Goal: Information Seeking & Learning: Learn about a topic

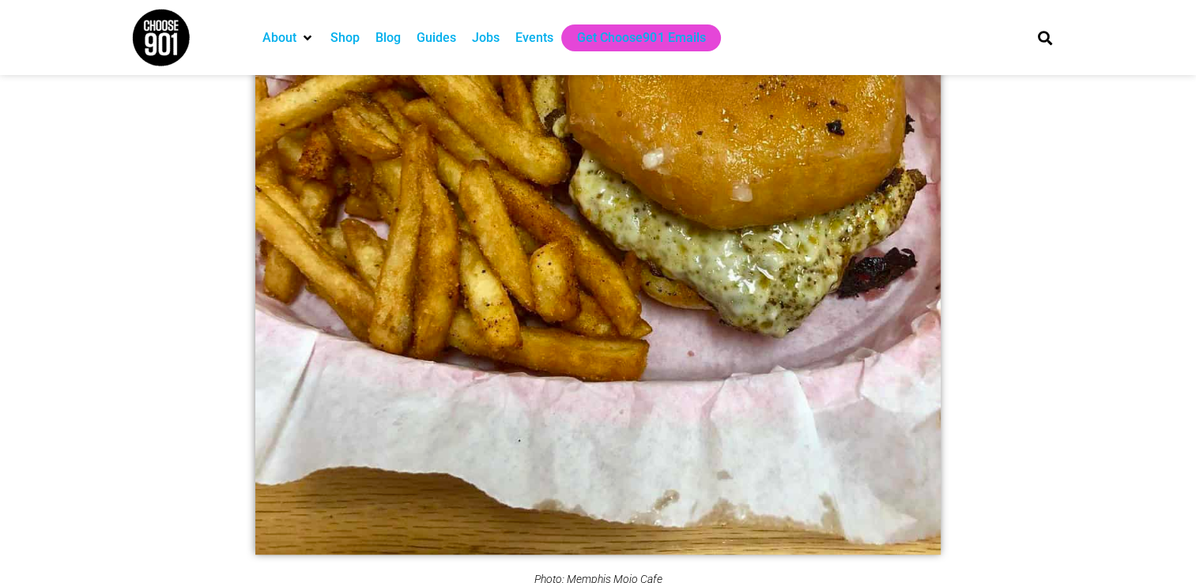
scroll to position [1344, 0]
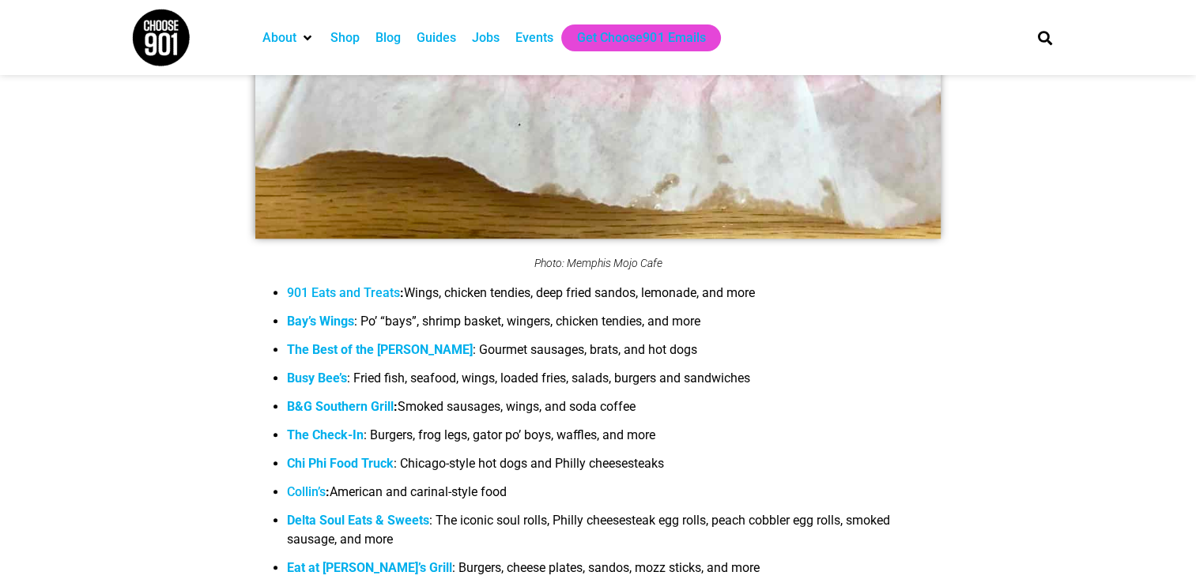
click at [313, 324] on strong "Bay’s Wings" at bounding box center [320, 321] width 67 height 15
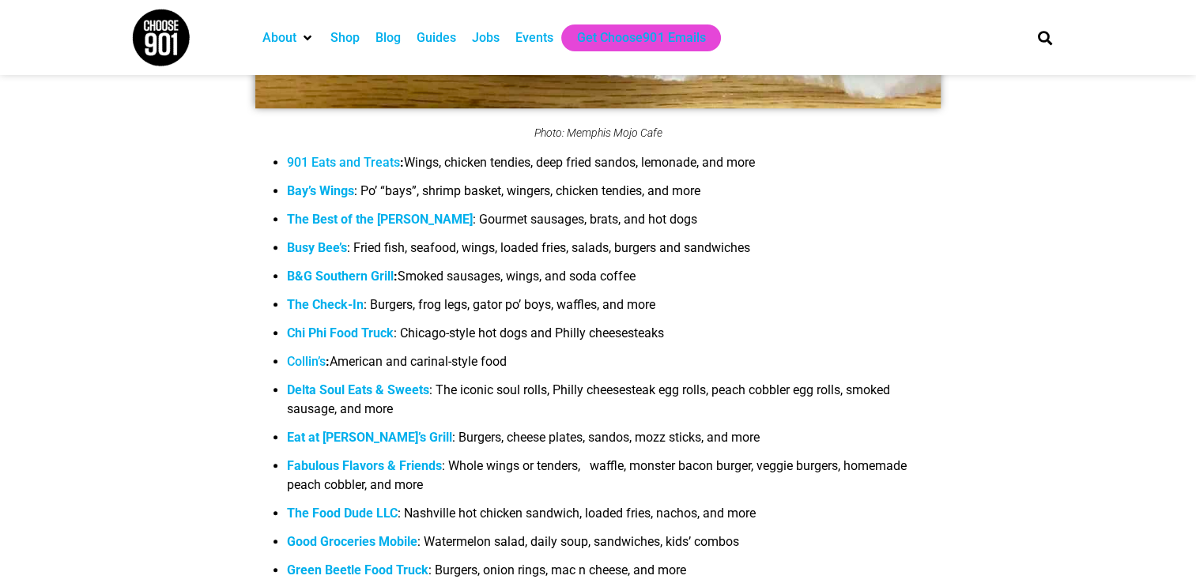
scroll to position [1502, 0]
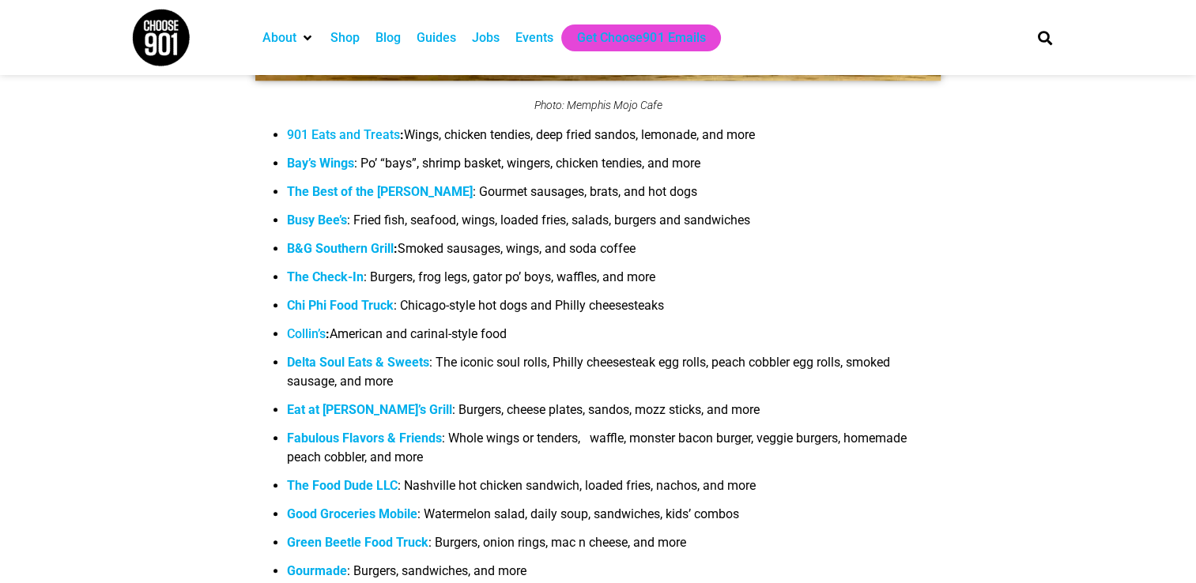
click at [307, 340] on link "Collin’s" at bounding box center [306, 333] width 39 height 15
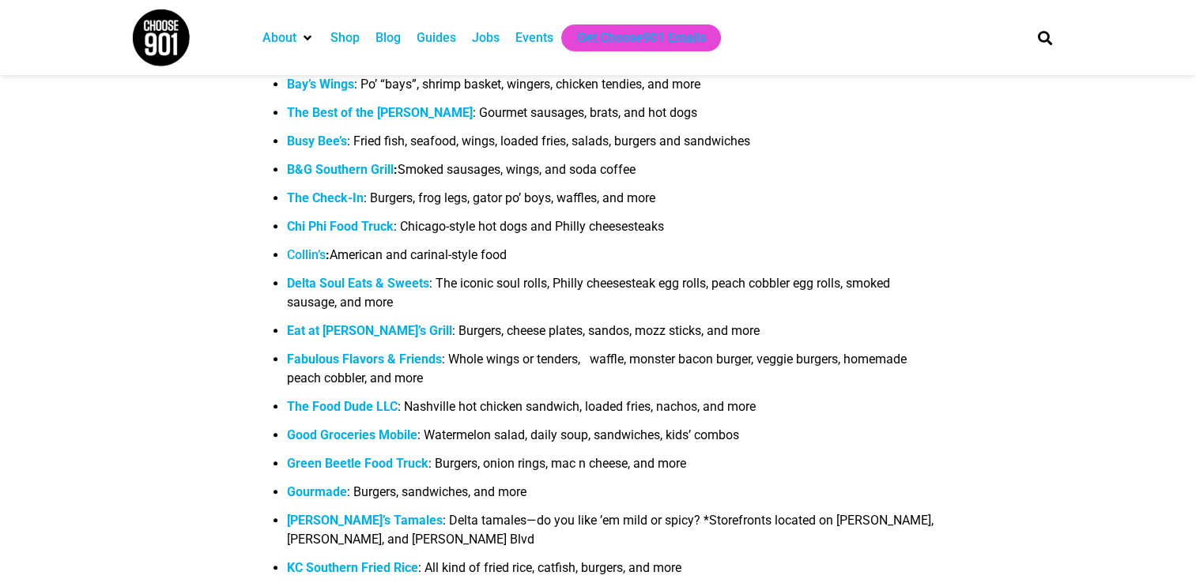
click at [344, 366] on b "Fabulous Flavors & Friends" at bounding box center [364, 359] width 155 height 15
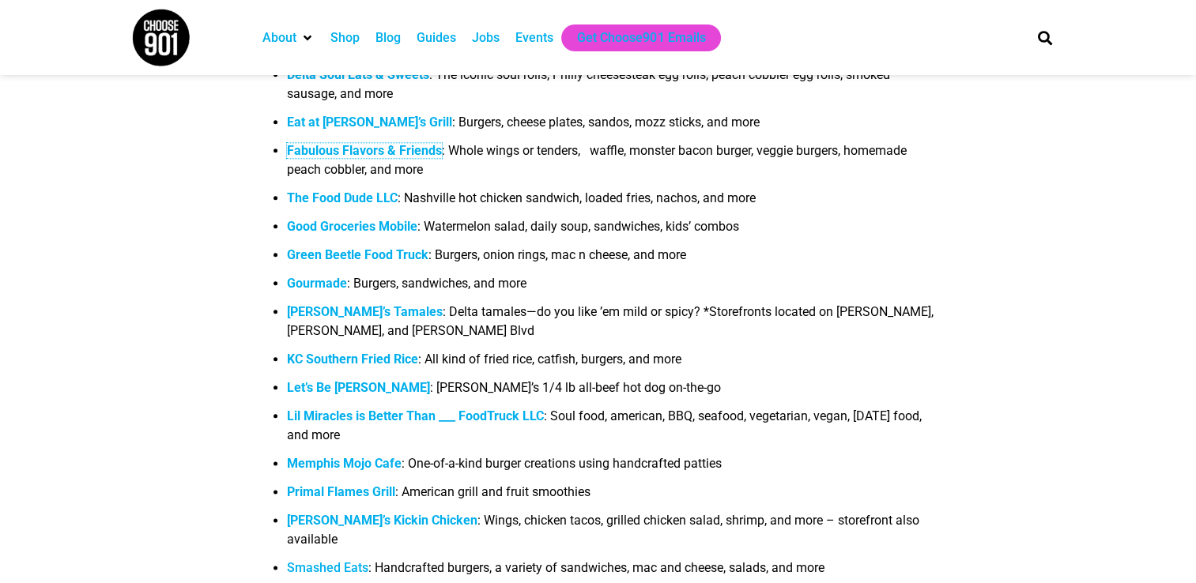
scroll to position [1818, 0]
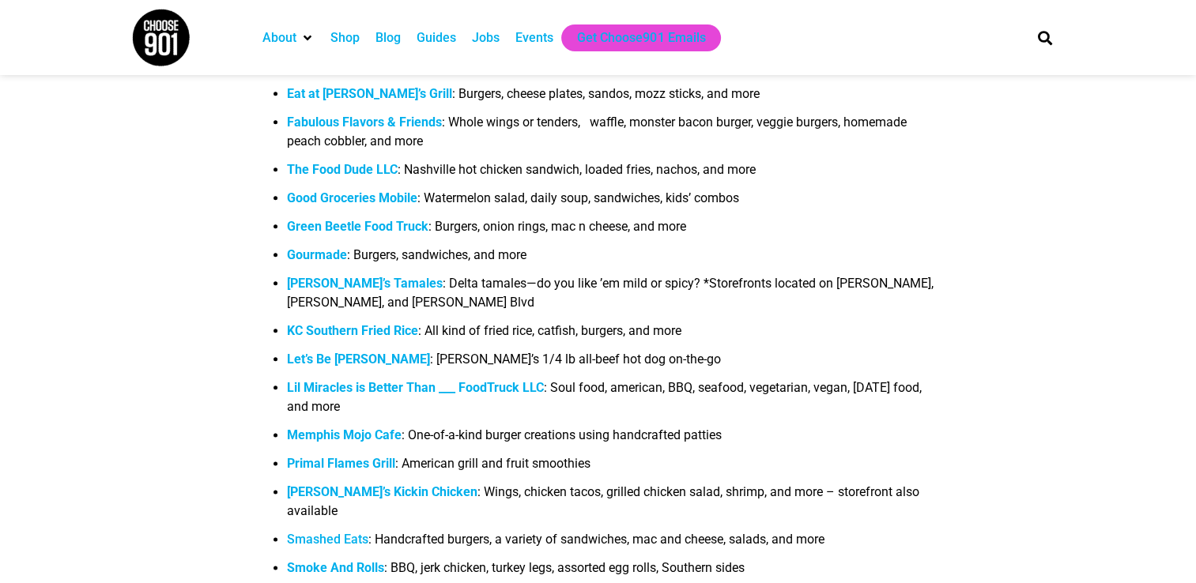
click at [342, 334] on strong "KC Southern Fried Rice" at bounding box center [352, 330] width 131 height 15
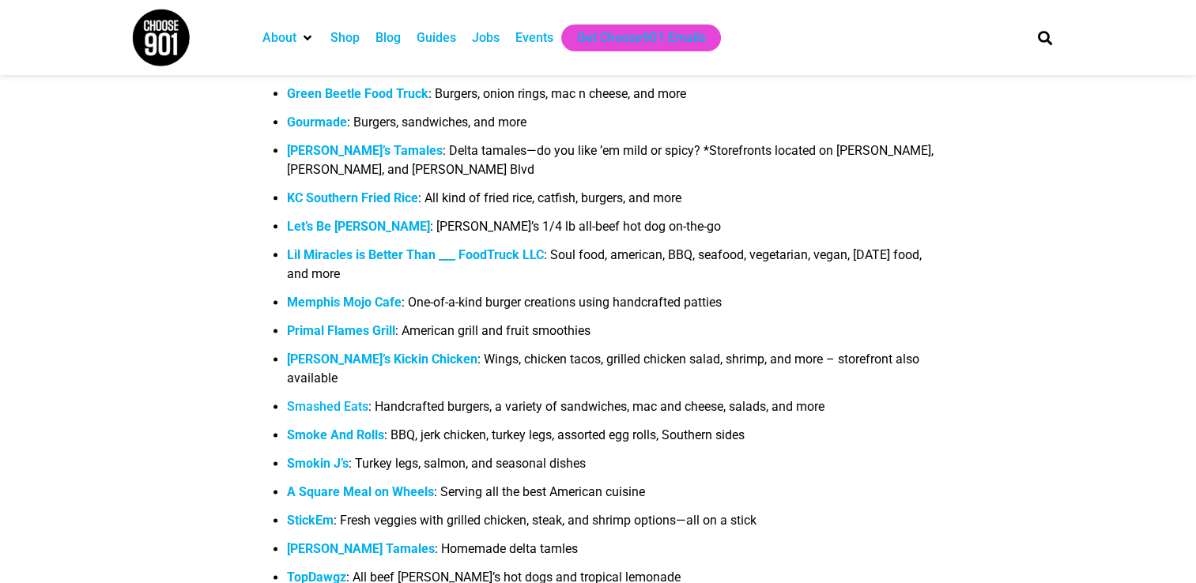
scroll to position [1976, 0]
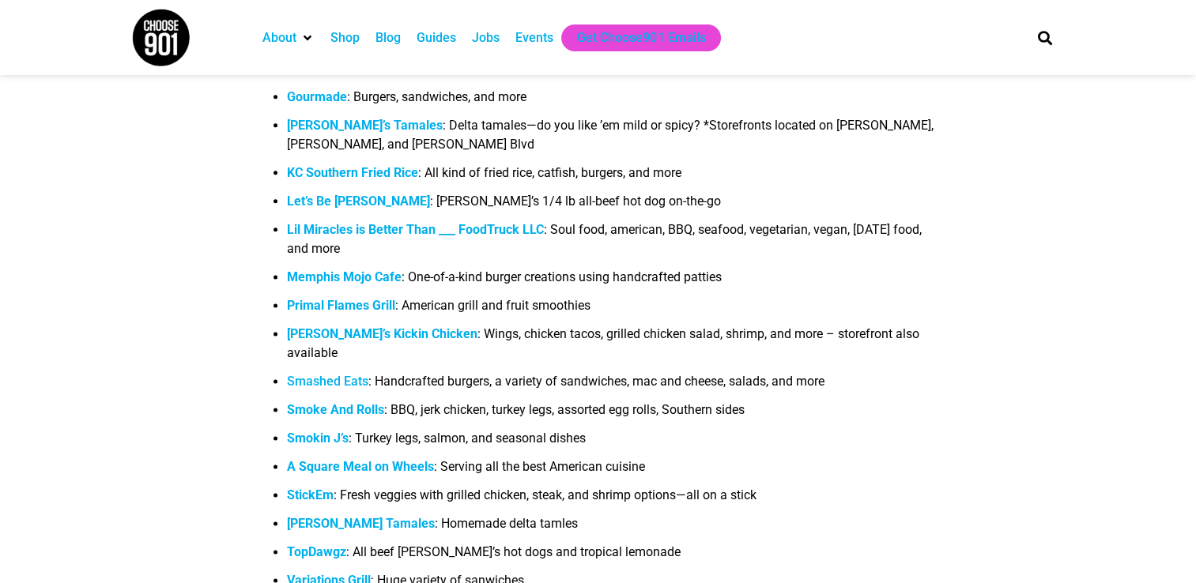
click at [344, 280] on b "Memphis Mojo Cafe" at bounding box center [344, 277] width 115 height 15
click at [318, 402] on b "Smoke And Rolls" at bounding box center [335, 409] width 97 height 15
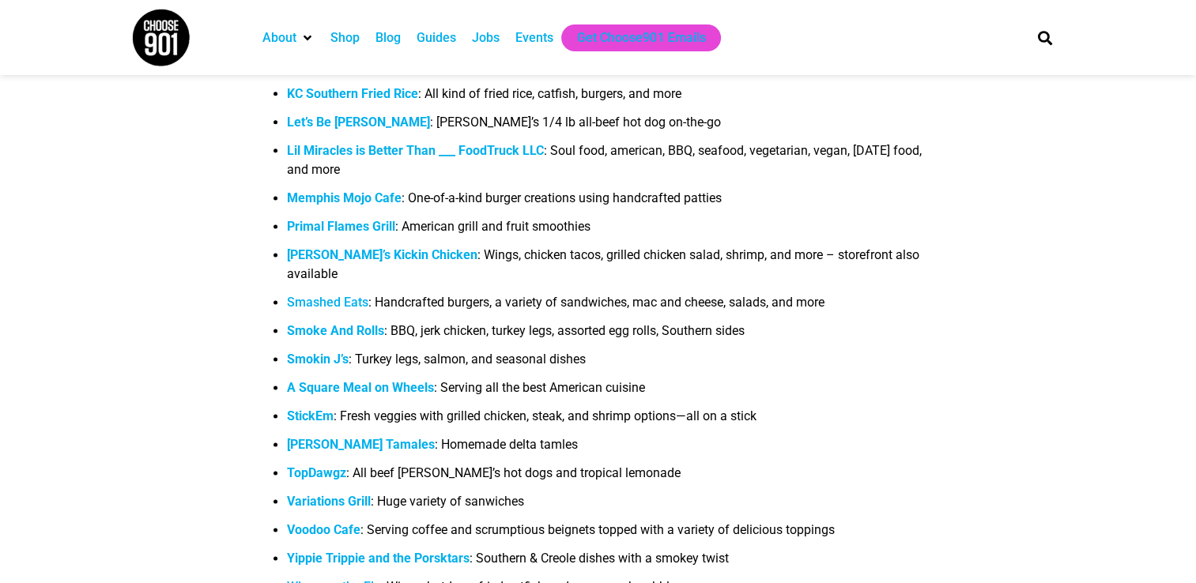
click at [310, 352] on strong "Smokin J’s" at bounding box center [318, 359] width 62 height 15
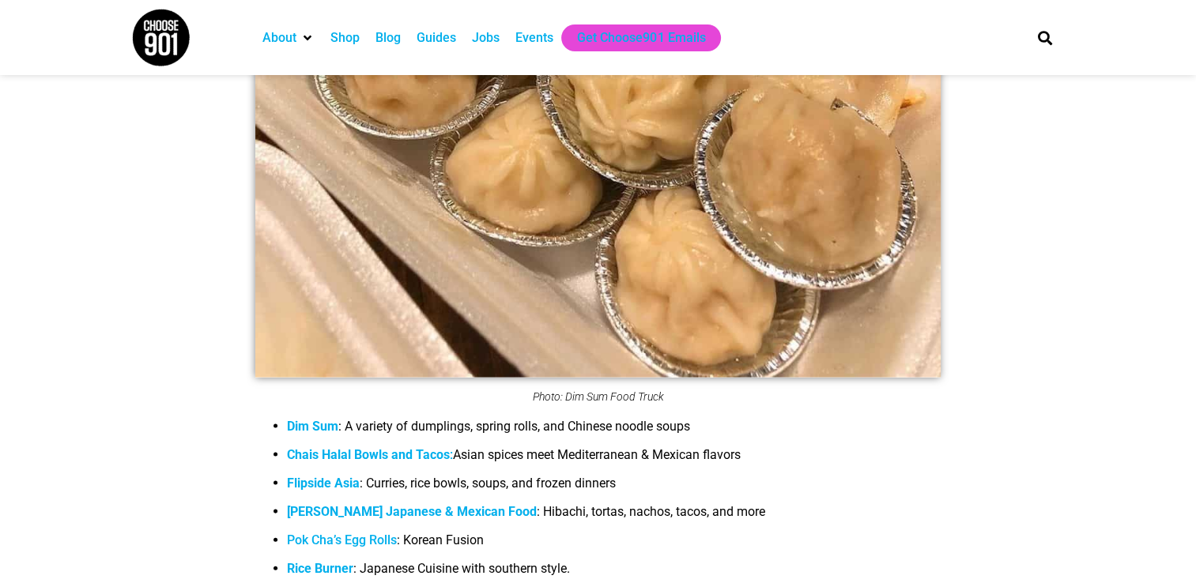
scroll to position [3241, 0]
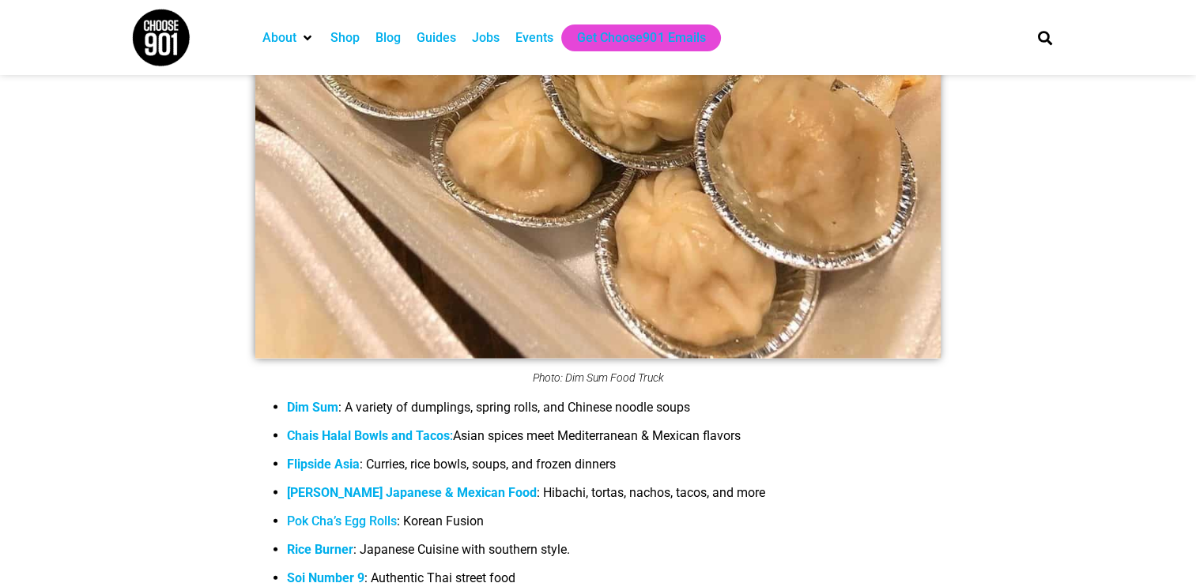
click at [315, 400] on b "Dim Sum" at bounding box center [312, 407] width 51 height 15
click at [300, 400] on b "Dim Sum" at bounding box center [312, 407] width 51 height 15
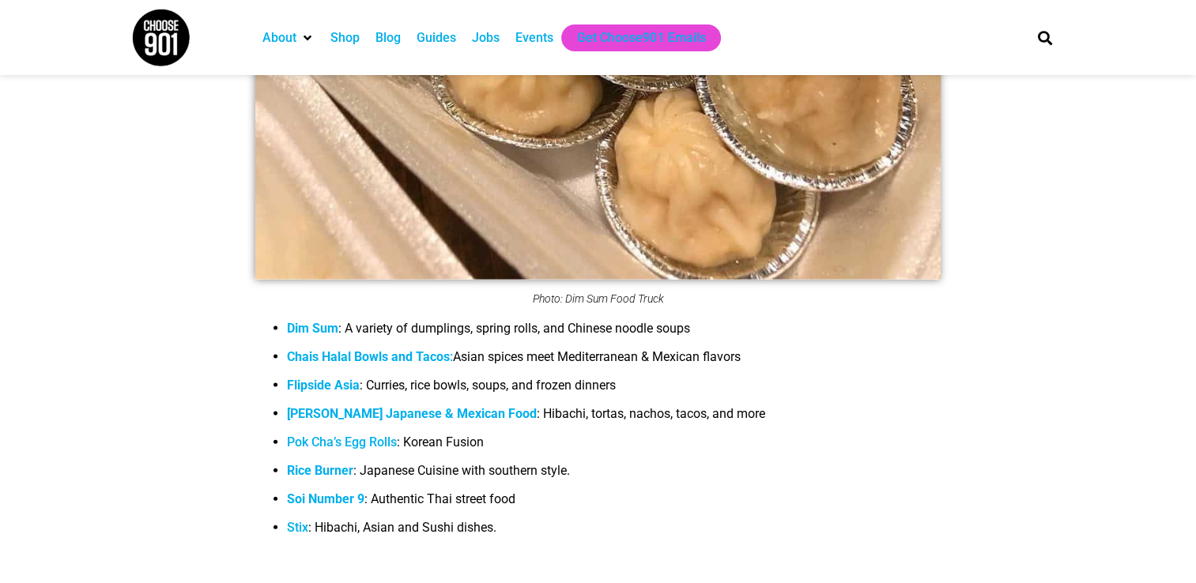
click at [306, 492] on b "Soi Number 9" at bounding box center [325, 499] width 77 height 15
